Goal: Task Accomplishment & Management: Use online tool/utility

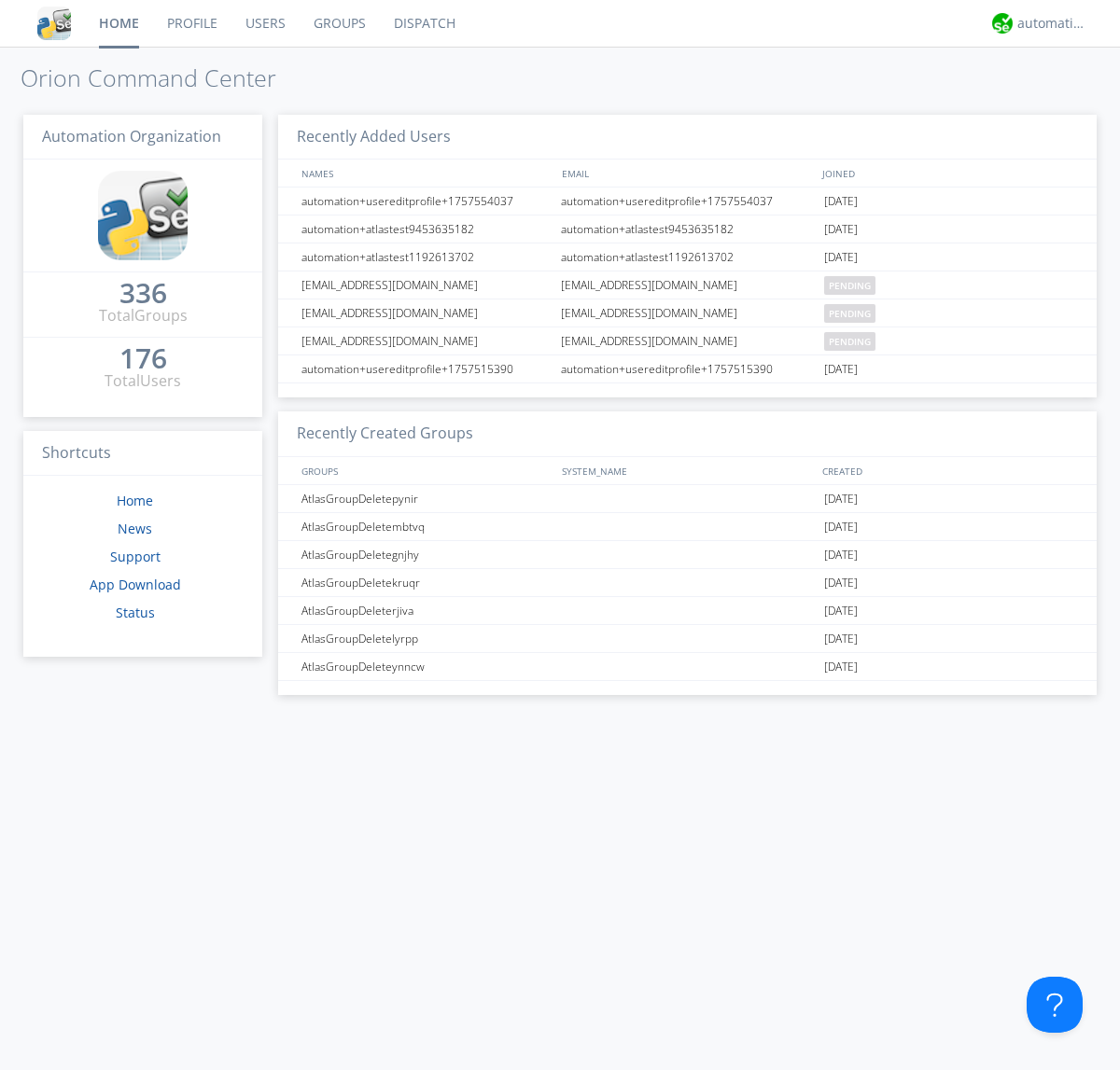
click at [423, 23] on link "Dispatch" at bounding box center [425, 23] width 89 height 47
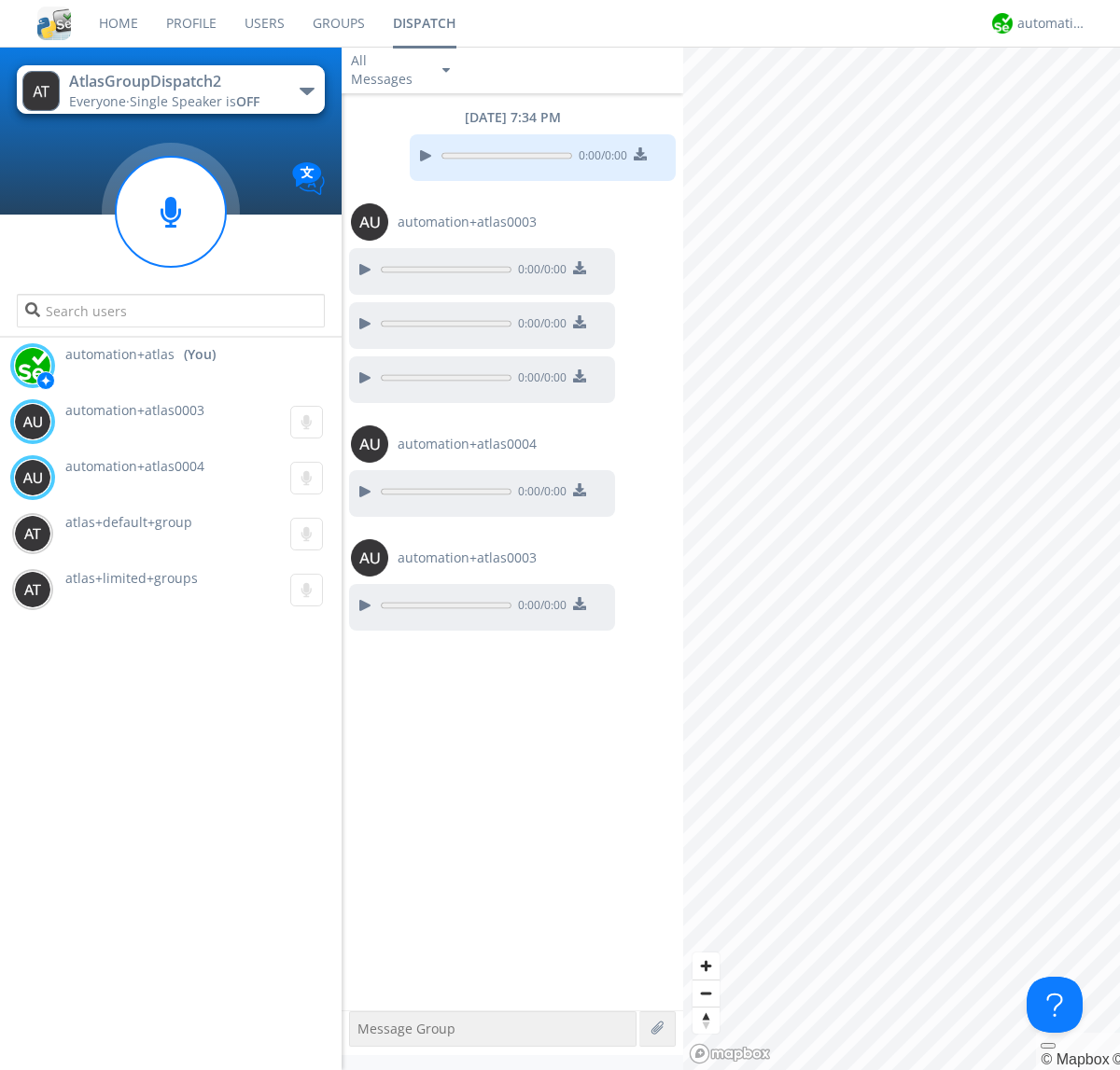
click at [306, 90] on div "button" at bounding box center [306, 91] width 15 height 8
click at [0, 0] on span "AtlasGroupDispatch" at bounding box center [0, 0] width 0 height 0
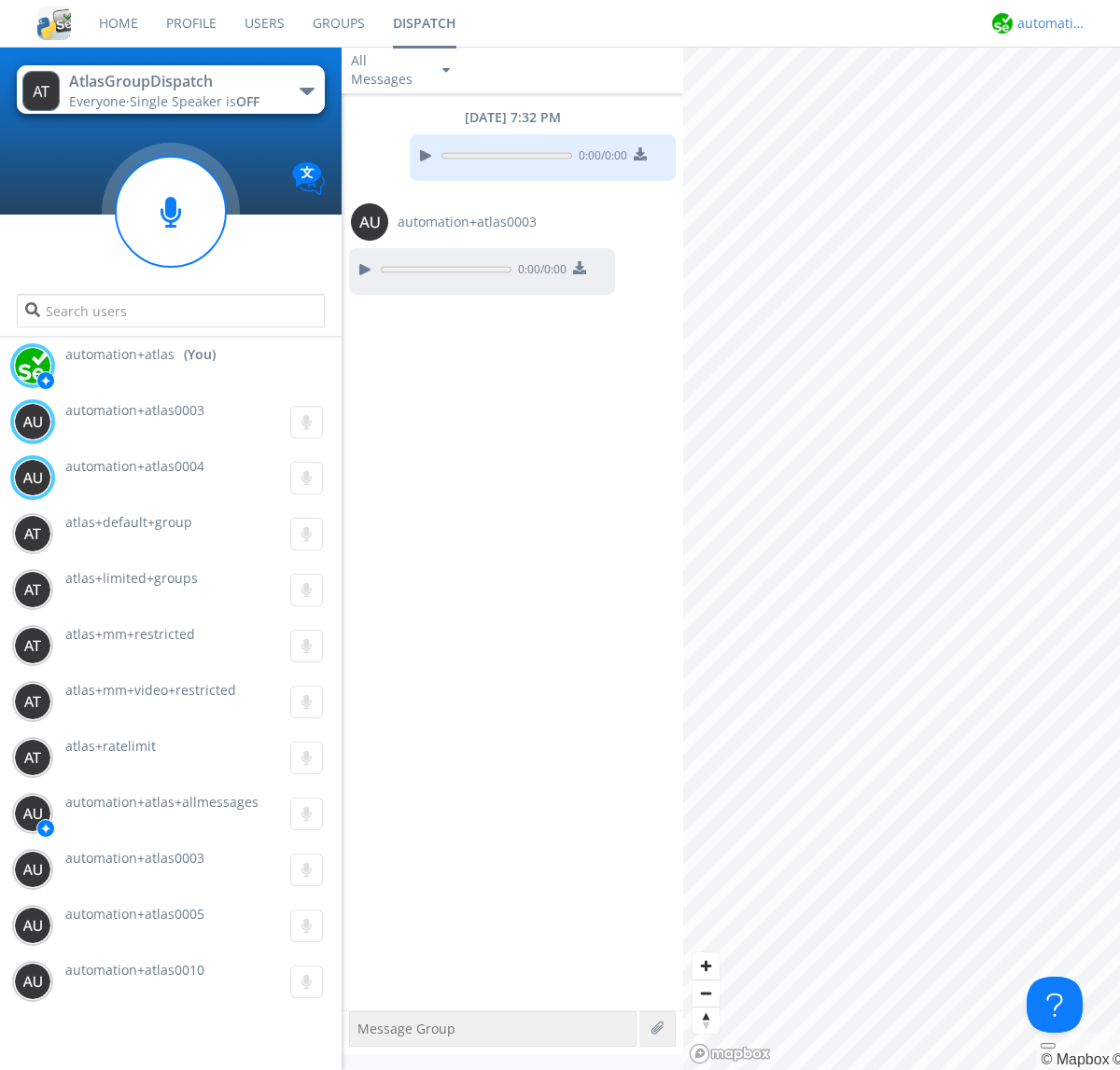
click at [1047, 23] on div "automation+atlas" at bounding box center [1053, 22] width 70 height 18
click at [1062, 98] on div "Log Out" at bounding box center [1062, 99] width 96 height 34
